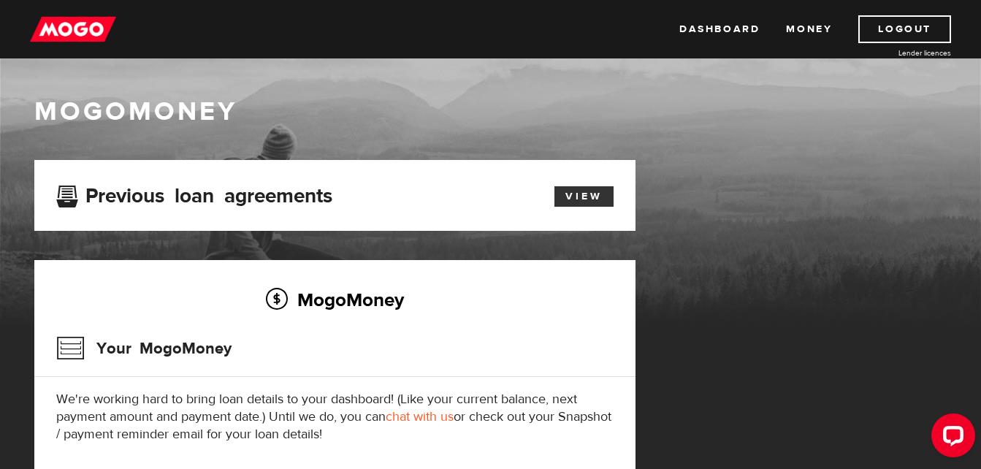
click at [581, 199] on link "View" at bounding box center [584, 196] width 59 height 20
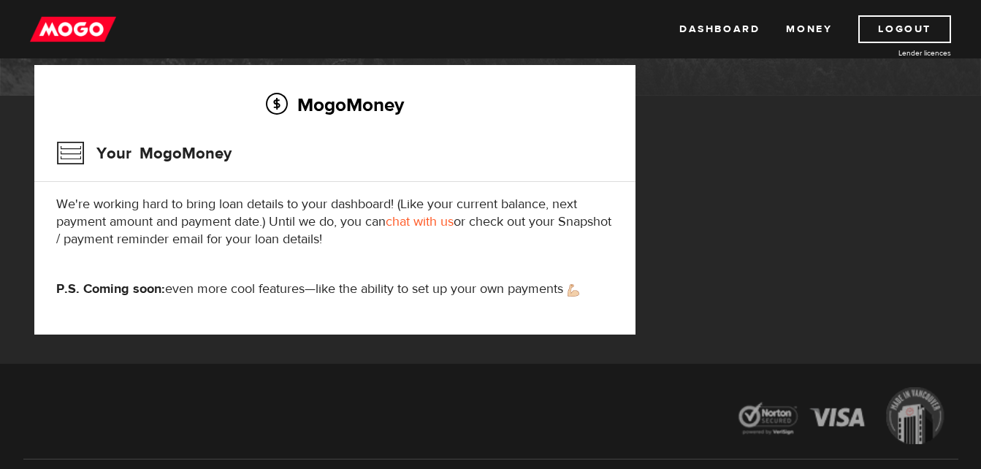
scroll to position [197, 0]
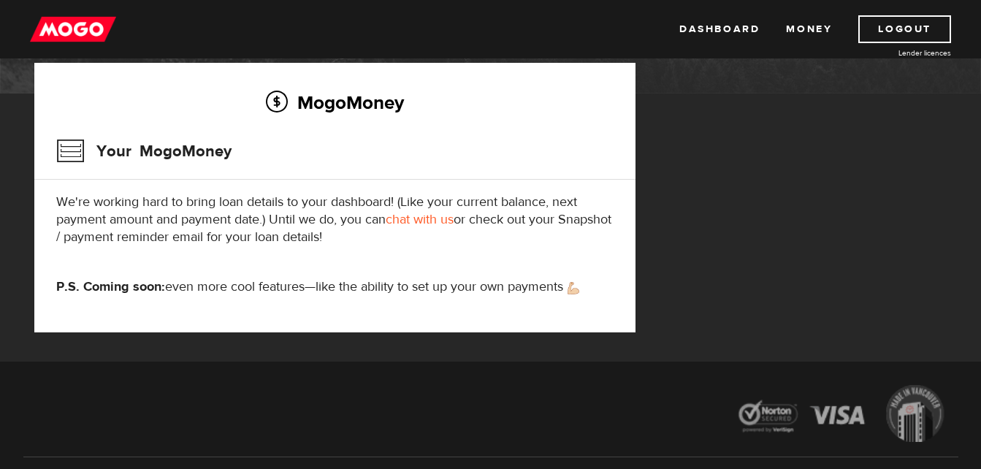
click at [399, 219] on link "chat with us" at bounding box center [420, 219] width 68 height 17
click at [405, 220] on link "chat with us" at bounding box center [420, 219] width 68 height 17
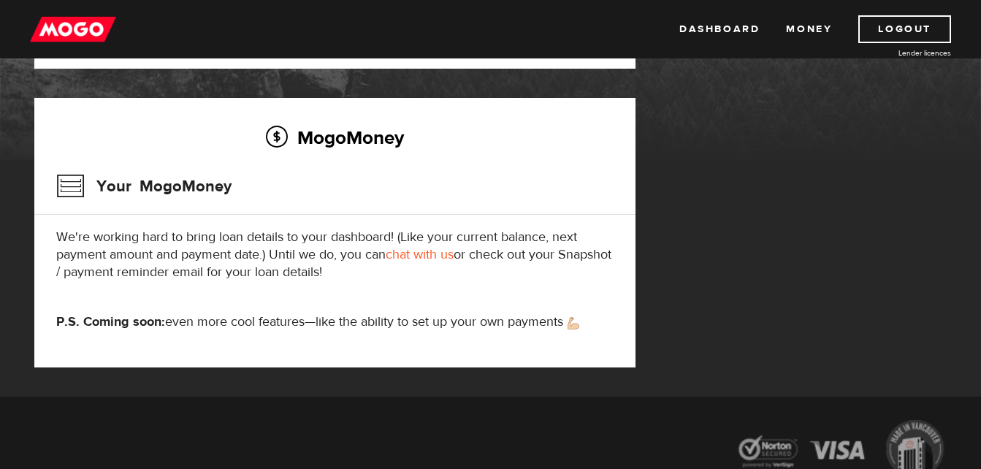
scroll to position [0, 0]
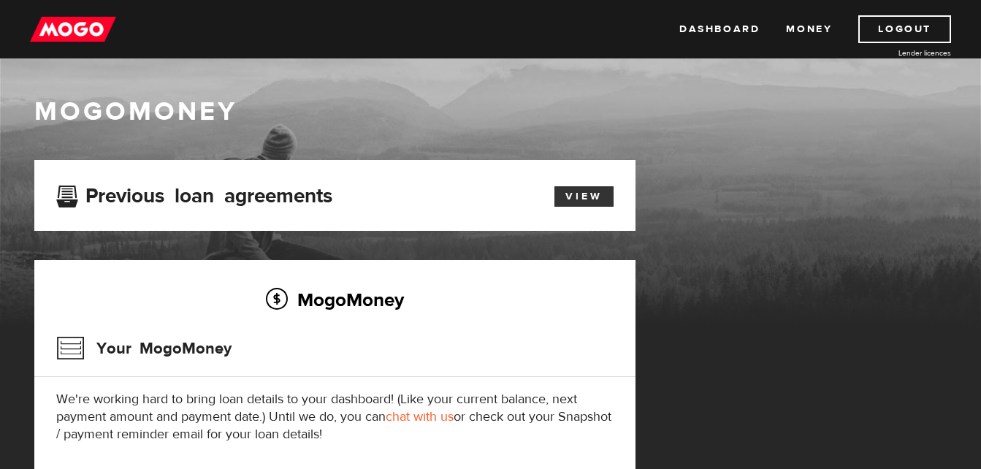
click at [568, 195] on link "View" at bounding box center [584, 196] width 59 height 20
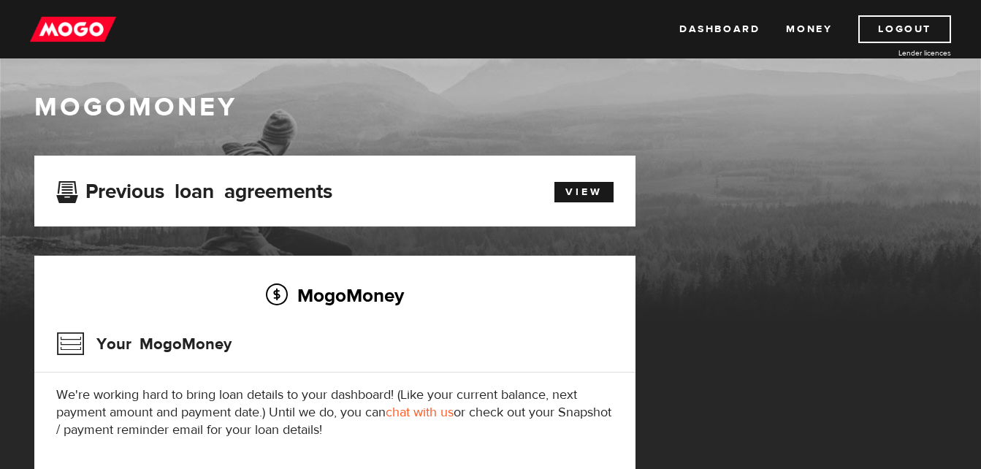
scroll to position [4, 0]
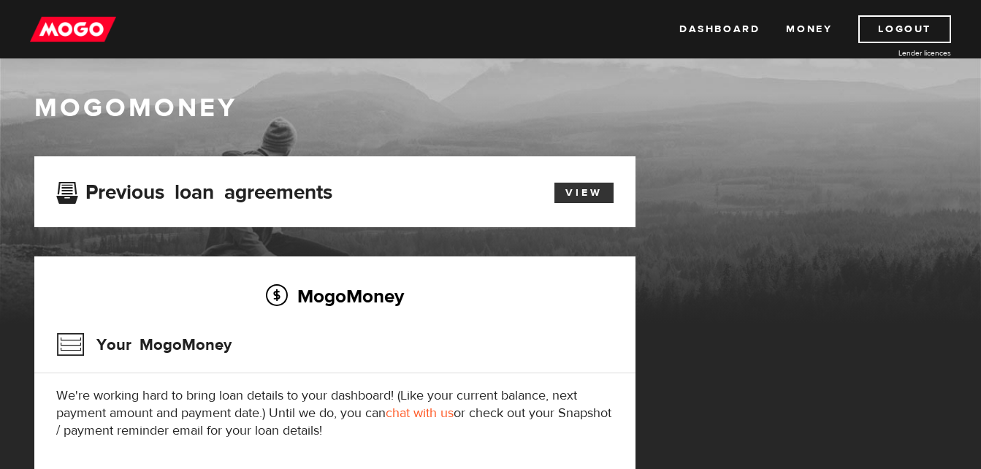
click at [580, 197] on link "View" at bounding box center [584, 193] width 59 height 20
